Goal: Transaction & Acquisition: Obtain resource

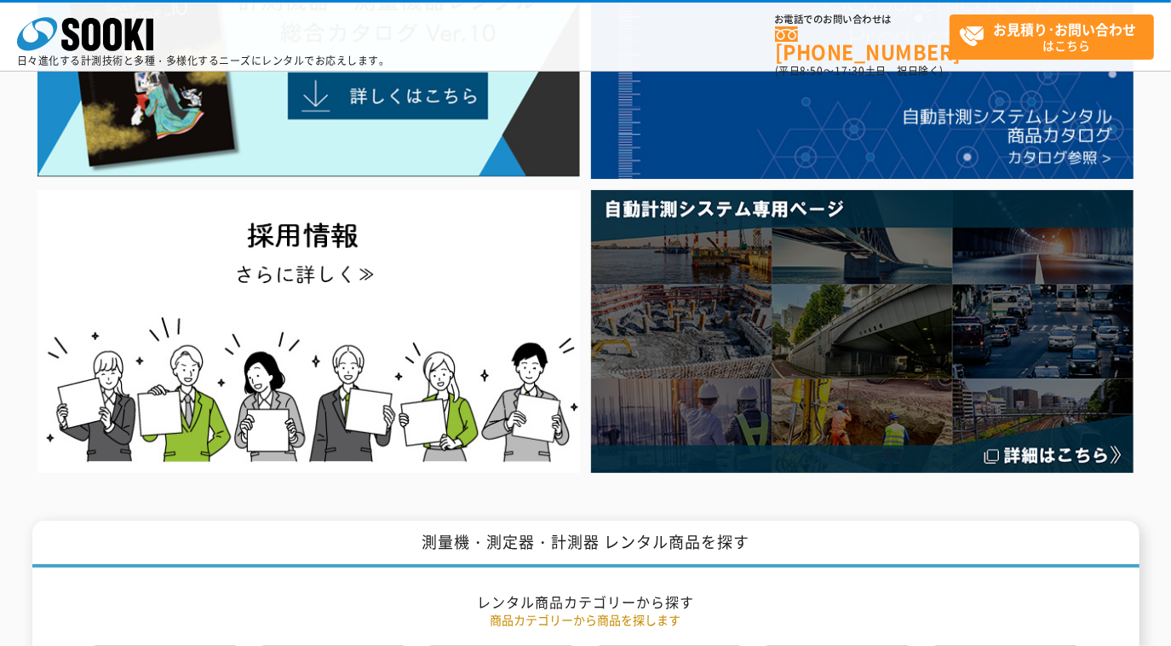
scroll to position [309, 0]
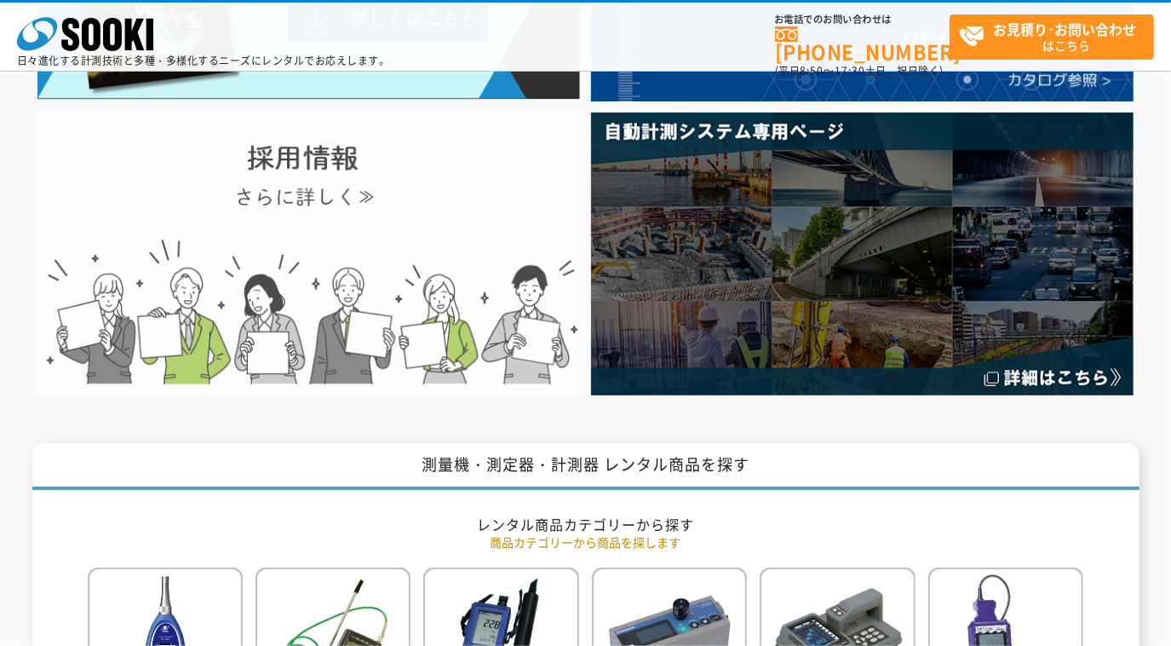
click at [263, 239] on img at bounding box center [308, 253] width 543 height 282
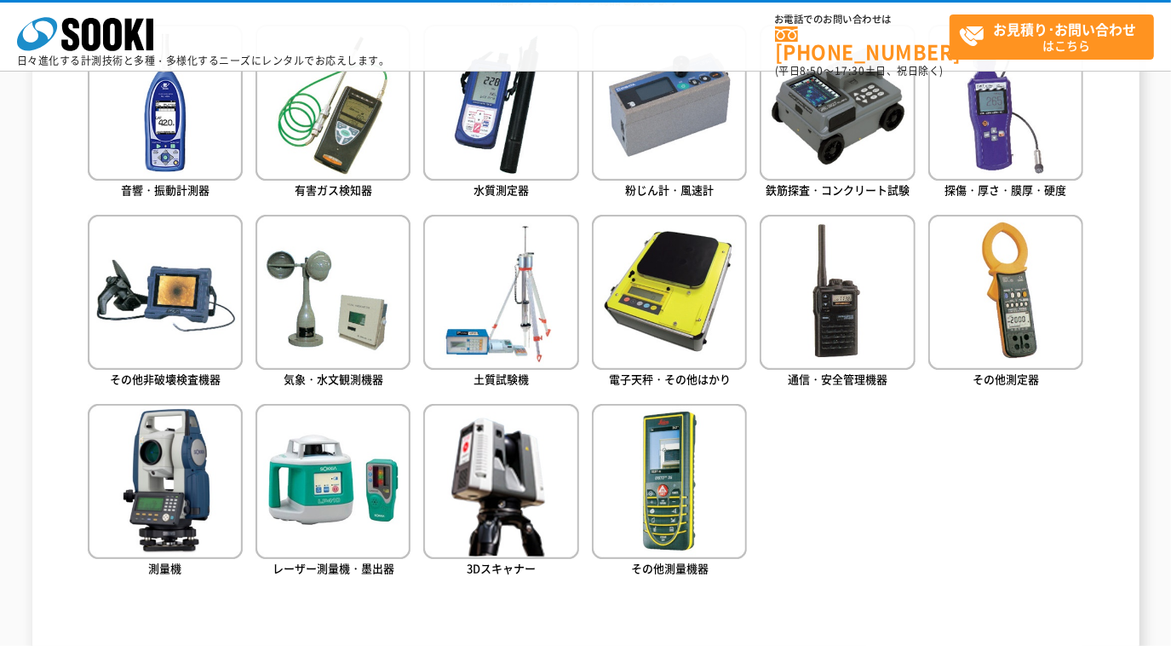
scroll to position [697, 0]
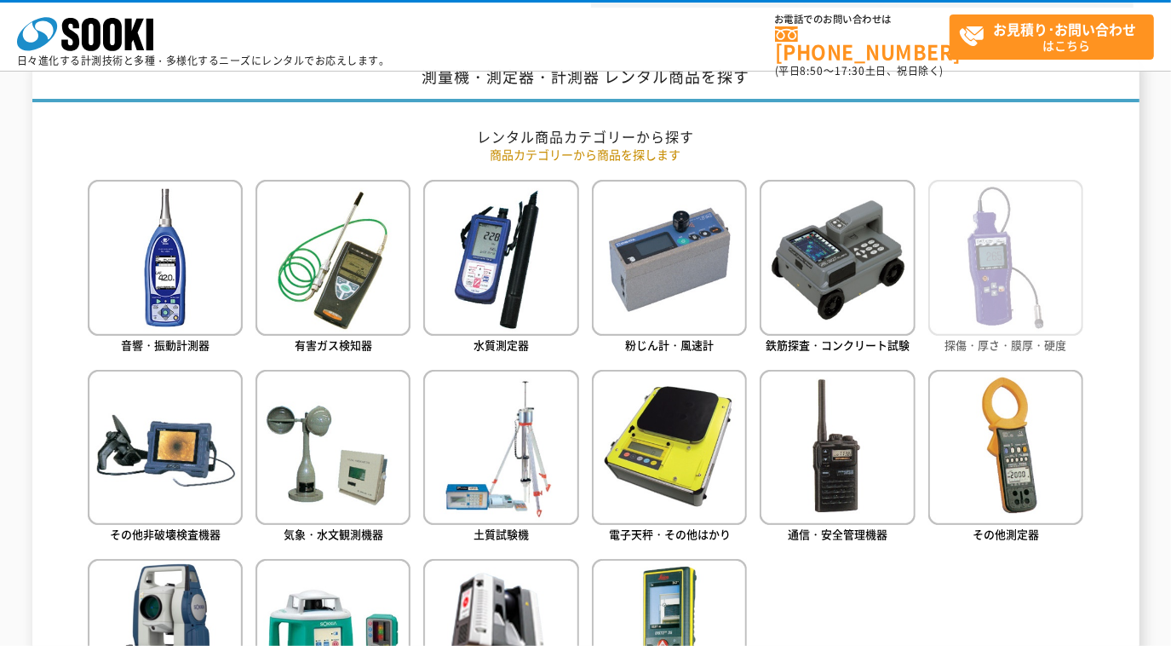
click at [964, 326] on img at bounding box center [1006, 257] width 155 height 155
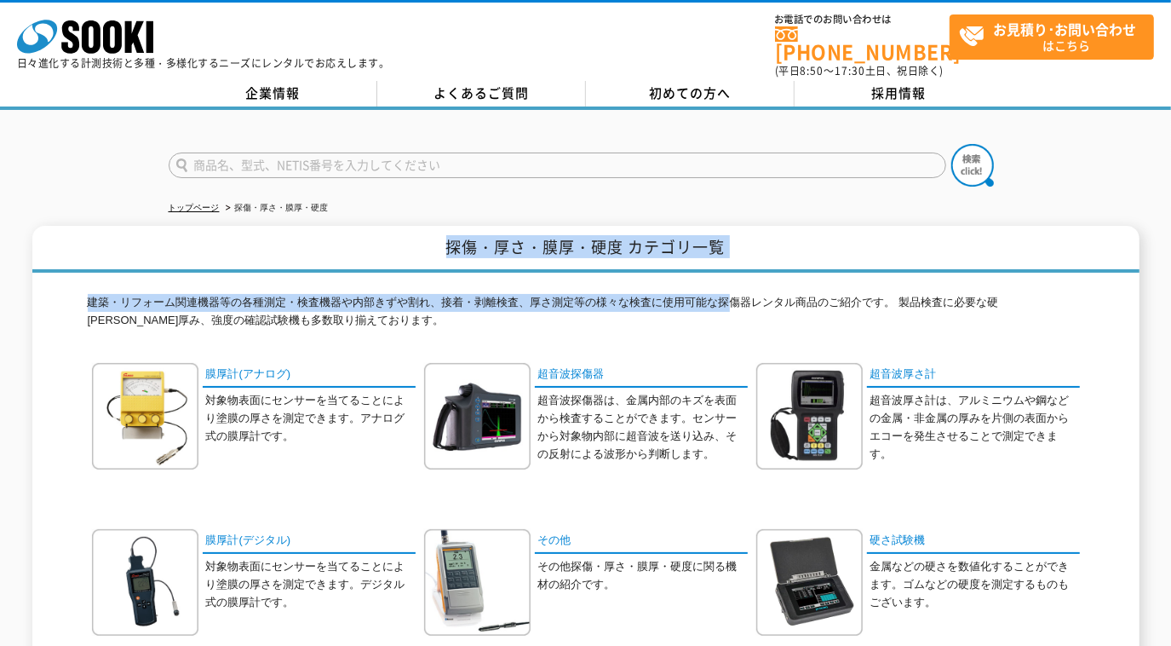
drag, startPoint x: 451, startPoint y: 239, endPoint x: 729, endPoint y: 278, distance: 281.3
click at [729, 278] on div "探傷・厚さ・膜厚・硬度 カテゴリ一覧 建築・リフォーム関連機器等の各種測定・検査機器や内部きずや割れ、接着・剥離検査、厚さ測定等の様々な検査に使用可能な探傷器…" at bounding box center [586, 467] width 1108 height 482
click at [908, 253] on h1 "探傷・厚さ・膜厚・硬度 カテゴリ一覧" at bounding box center [586, 249] width 1108 height 47
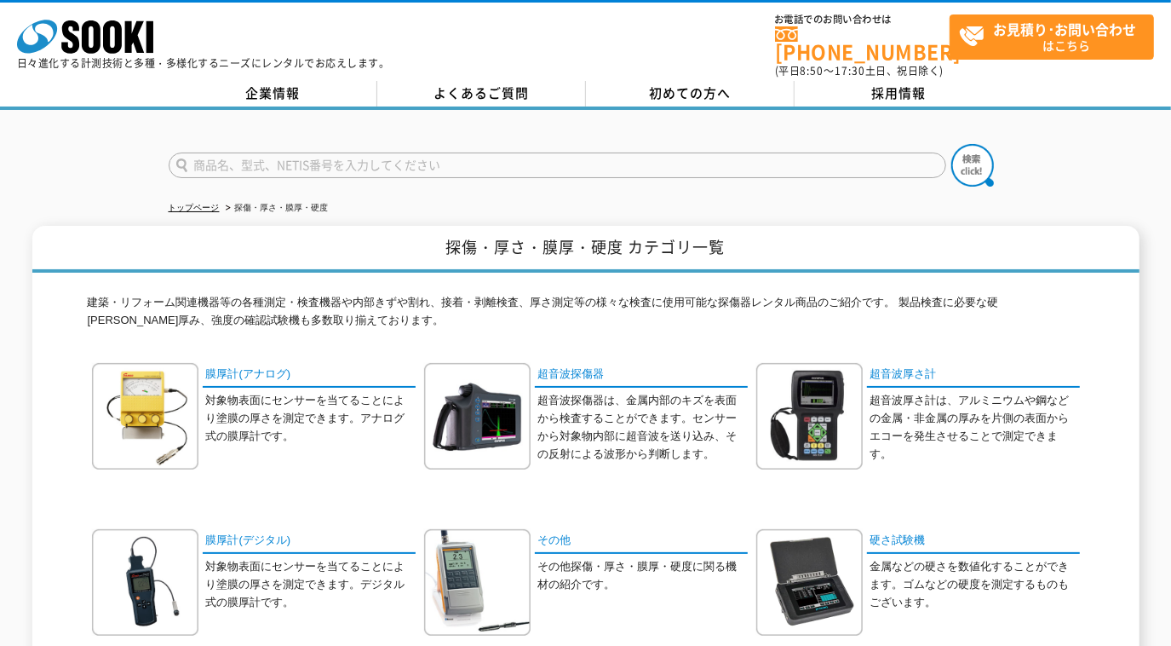
scroll to position [154, 0]
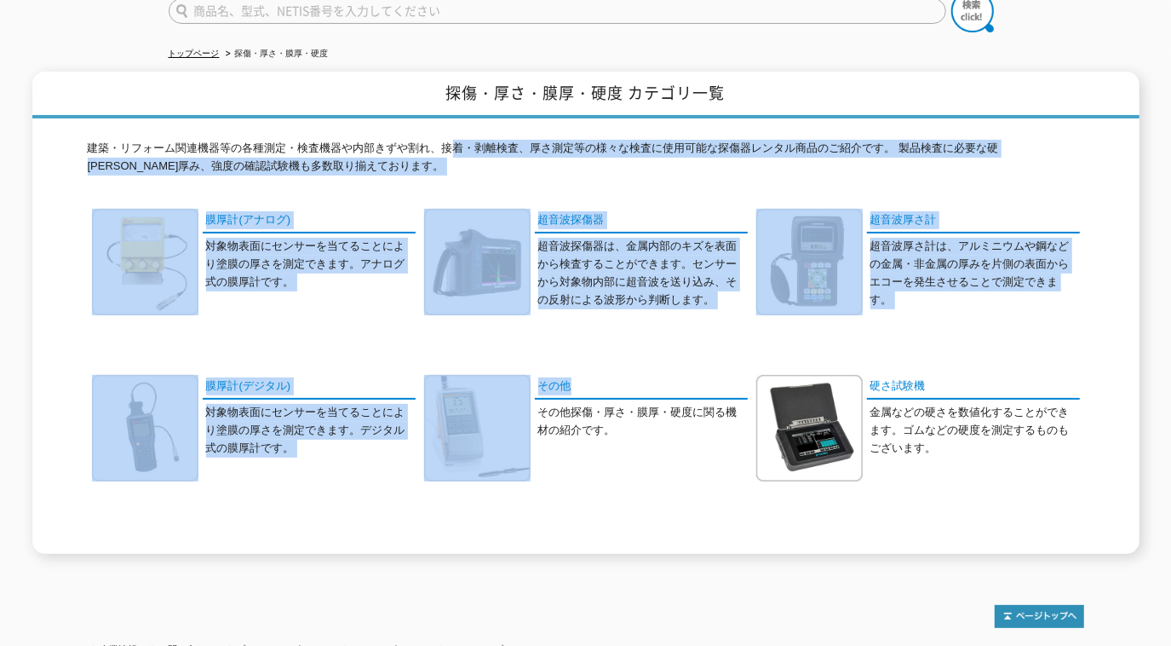
drag, startPoint x: 447, startPoint y: 134, endPoint x: 612, endPoint y: 355, distance: 275.9
click at [612, 355] on div "建築・リフォーム関連機器等の各種測定・検査機器や内部きずや割れ、接着・剥離検査、厚さ測定等の様々な検査に使用可能な探傷器レンタル商品のご紹介です。 製品検査に…" at bounding box center [586, 336] width 997 height 436
drag, startPoint x: 612, startPoint y: 355, endPoint x: 682, endPoint y: 337, distance: 73.2
click at [676, 337] on div "膜厚計(アナログ) 対象物表面にセンサーを当てることにより塗膜の厚さを測定できます。アナログ式の膜厚計です。 超音波探傷器" at bounding box center [586, 375] width 997 height 332
click at [728, 344] on div "膜厚計(アナログ) 対象物表面にセンサーを当てることにより塗膜の厚さを測定できます。アナログ式の膜厚計です。 超音波探傷器" at bounding box center [586, 375] width 997 height 332
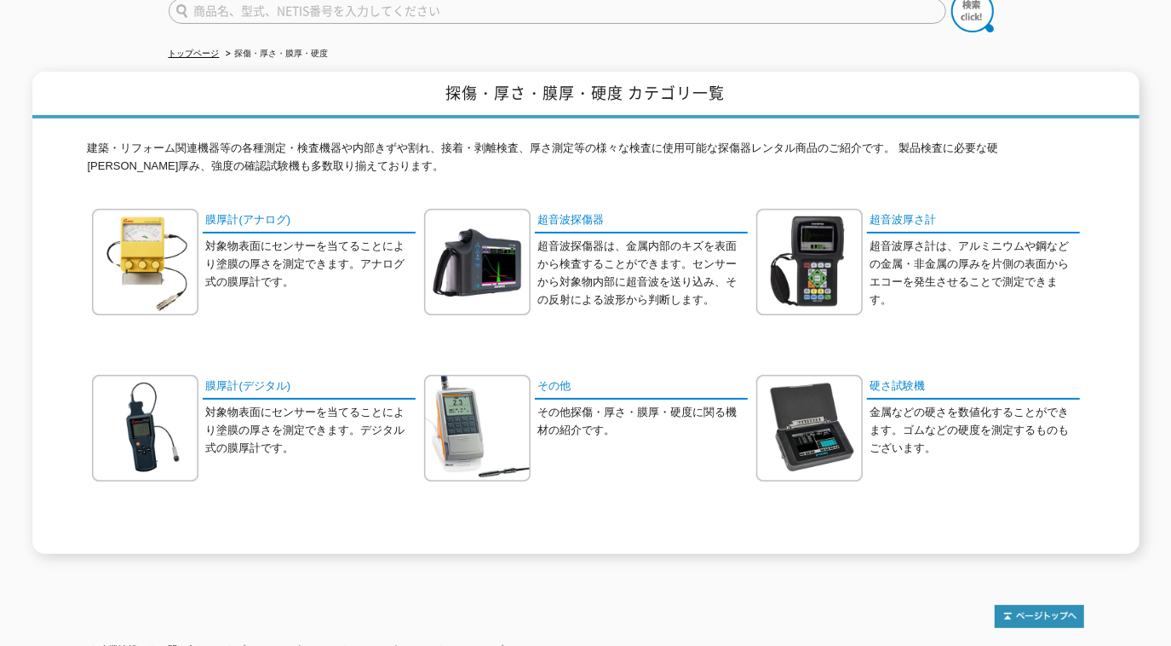
scroll to position [232, 0]
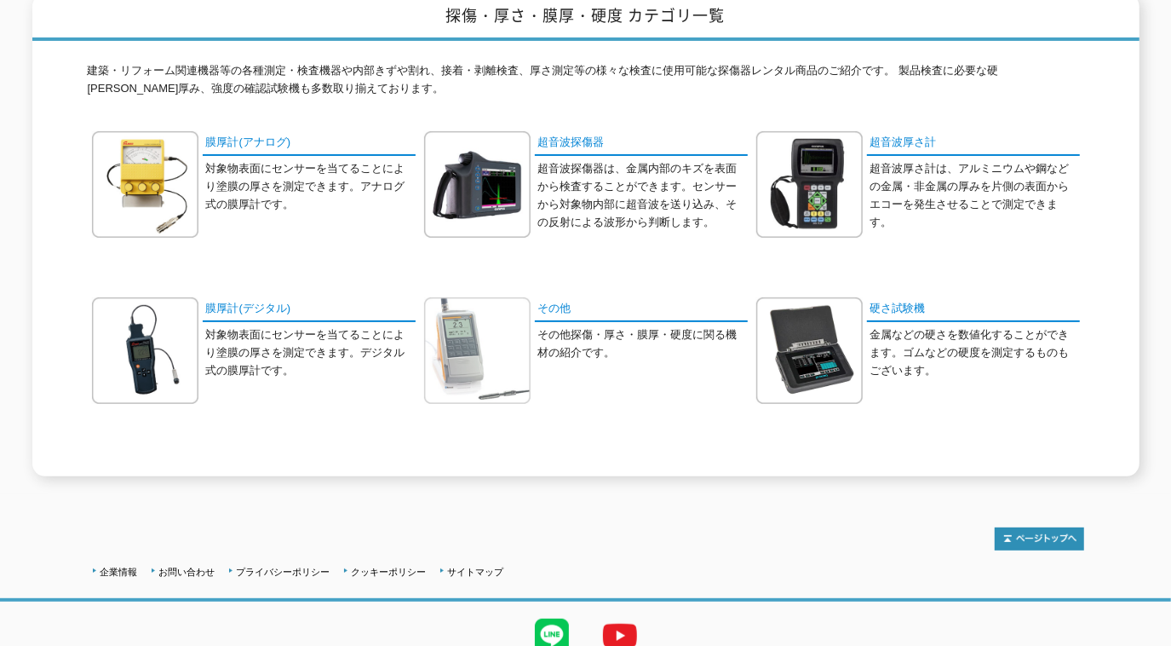
click at [529, 297] on img at bounding box center [477, 350] width 106 height 106
click at [555, 297] on link "その他" at bounding box center [641, 309] width 213 height 25
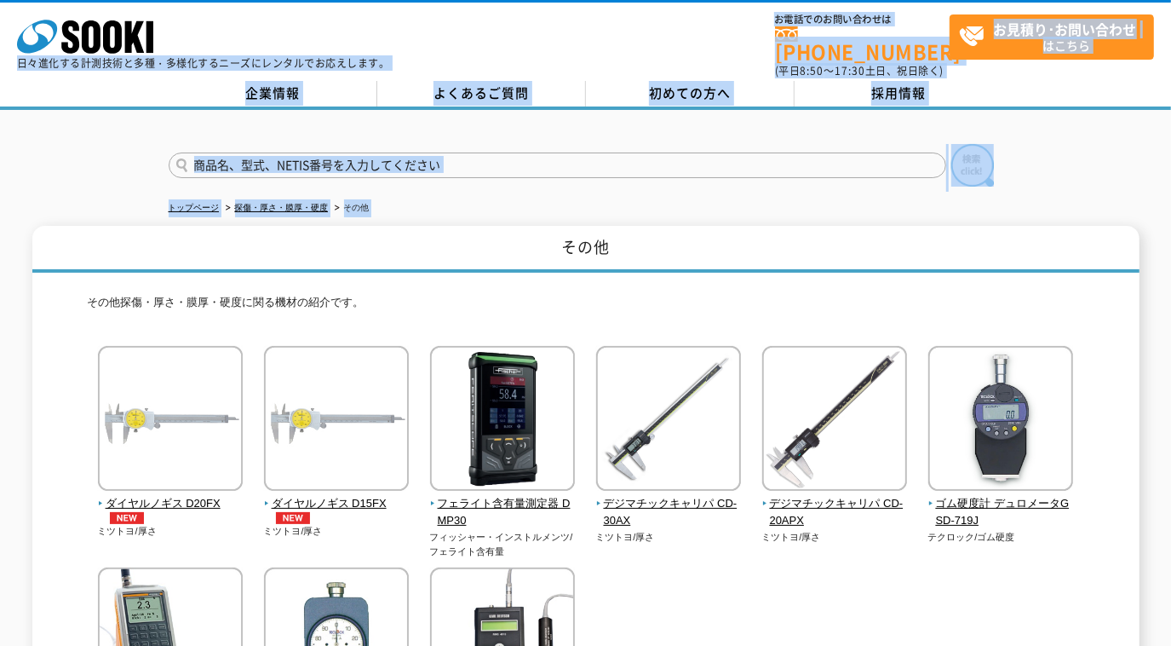
drag, startPoint x: 301, startPoint y: 39, endPoint x: 522, endPoint y: 239, distance: 298.0
click at [522, 239] on body "株式会社 ソーキ spMenu 日々進化する計測技術と多種・多様化するニーズにレンタルでお応えします。 お電話でのお問い合わせは [PHONE_NUMBER]…" at bounding box center [585, 534] width 1171 height 1068
drag, startPoint x: 522, startPoint y: 239, endPoint x: 497, endPoint y: 256, distance: 31.2
click at [497, 256] on h1 "その他" at bounding box center [586, 249] width 1108 height 47
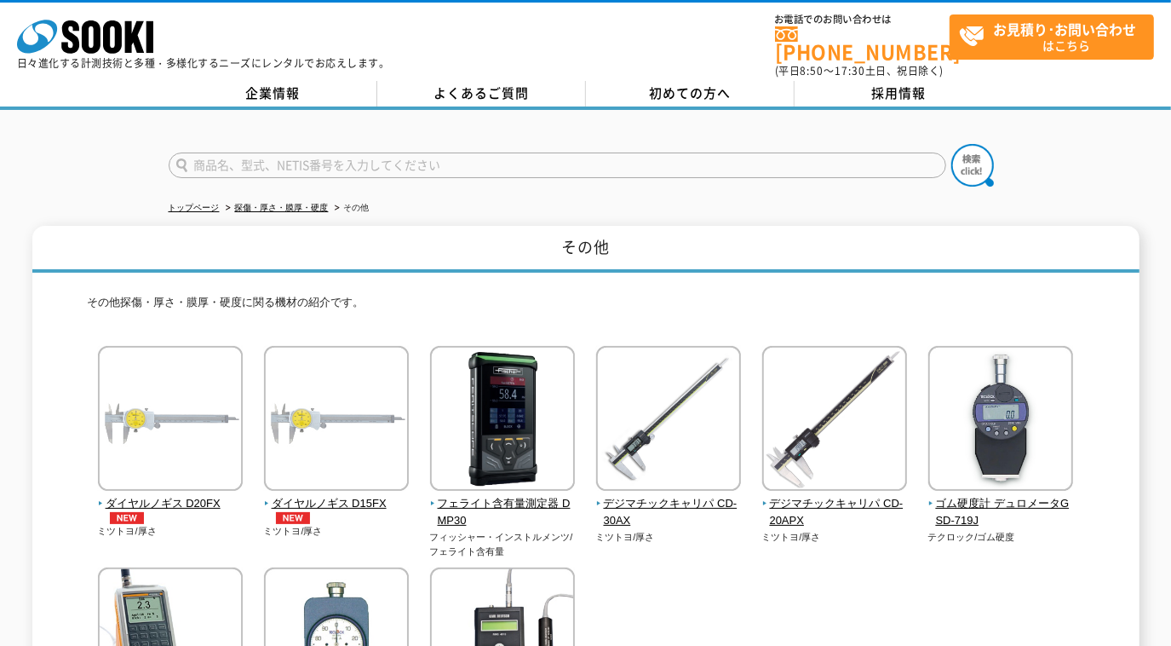
click at [253, 294] on p "その他探傷・厚さ・膜厚・硬度に関る機材の紹介です。" at bounding box center [586, 307] width 997 height 26
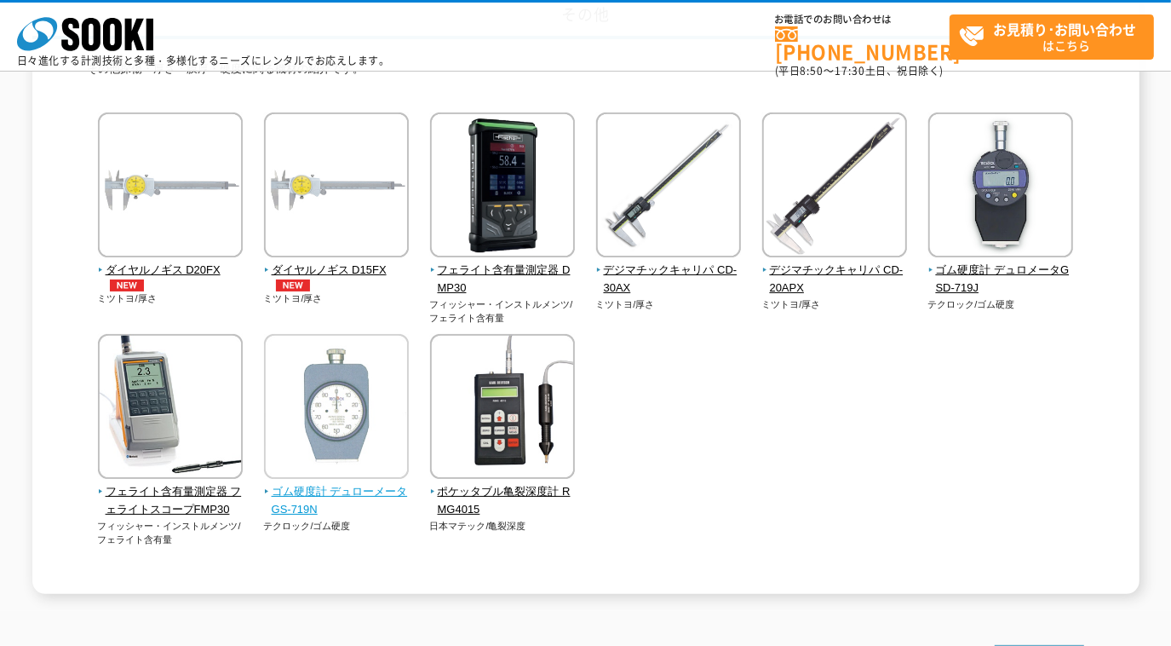
click at [336, 420] on img at bounding box center [336, 408] width 145 height 149
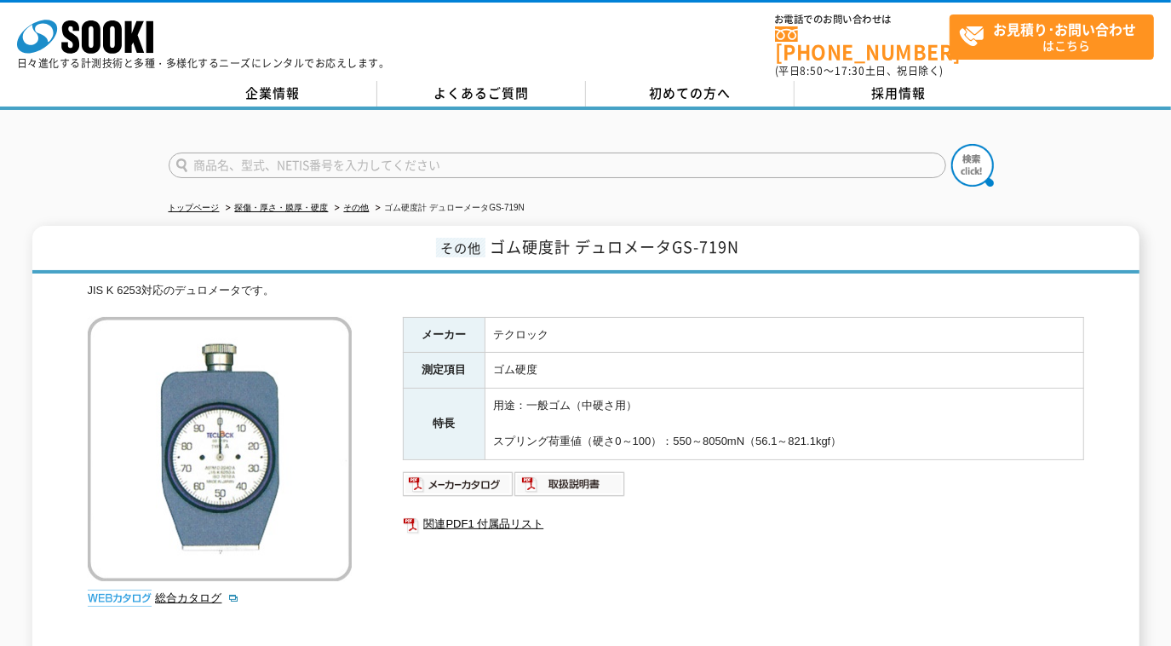
scroll to position [232, 0]
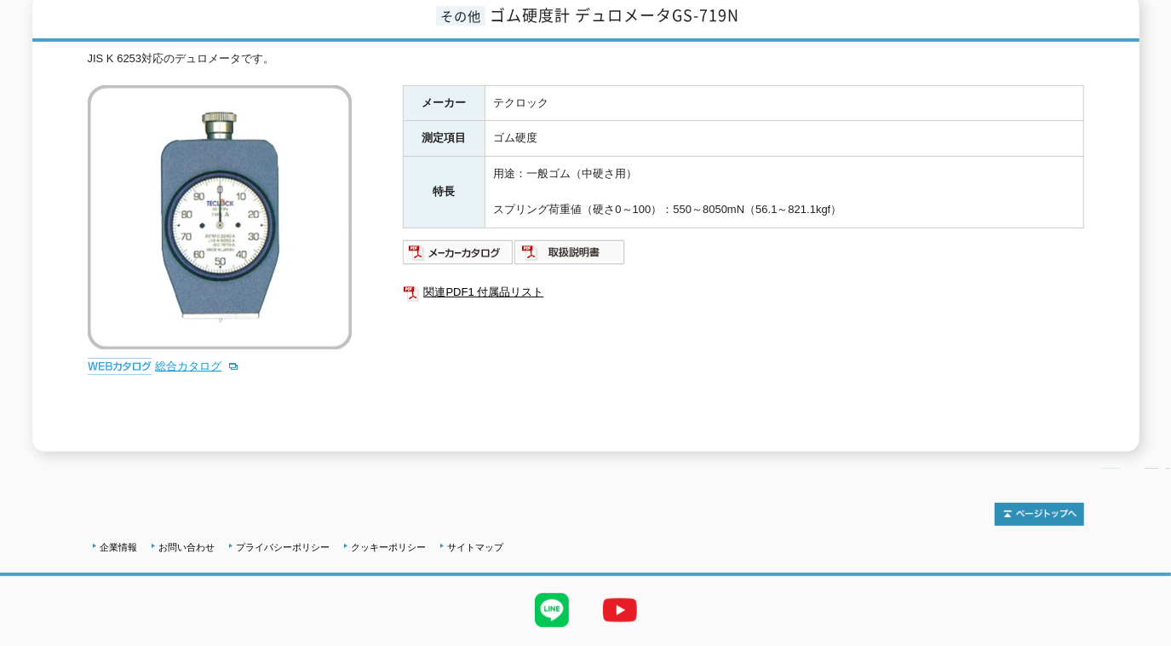
click at [193, 360] on link "総合カタログ" at bounding box center [197, 366] width 83 height 13
